Goal: Connect with others: Connect with other users

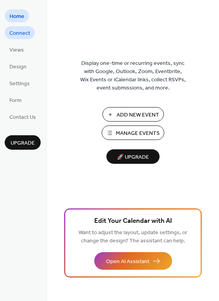
click at [16, 34] on span "Connect" at bounding box center [19, 33] width 21 height 8
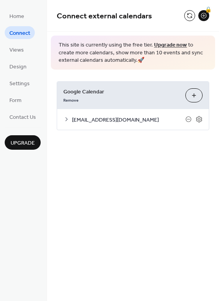
click at [24, 29] on span "Connect" at bounding box center [19, 33] width 21 height 8
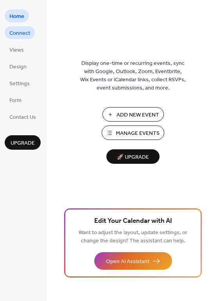
click at [24, 32] on span "Connect" at bounding box center [19, 33] width 21 height 8
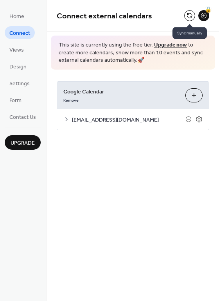
click at [188, 14] on button at bounding box center [189, 15] width 11 height 11
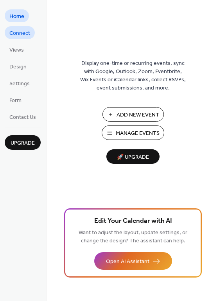
click at [22, 36] on span "Connect" at bounding box center [19, 33] width 21 height 8
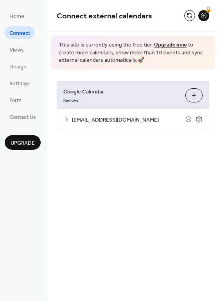
click at [190, 9] on div "Connect external calendars 🔒" at bounding box center [133, 16] width 172 height 32
click at [191, 16] on button at bounding box center [189, 15] width 11 height 11
click at [21, 30] on span "Connect" at bounding box center [19, 33] width 21 height 8
click at [191, 17] on button at bounding box center [189, 15] width 11 height 11
